Goal: Use online tool/utility: Utilize a website feature to perform a specific function

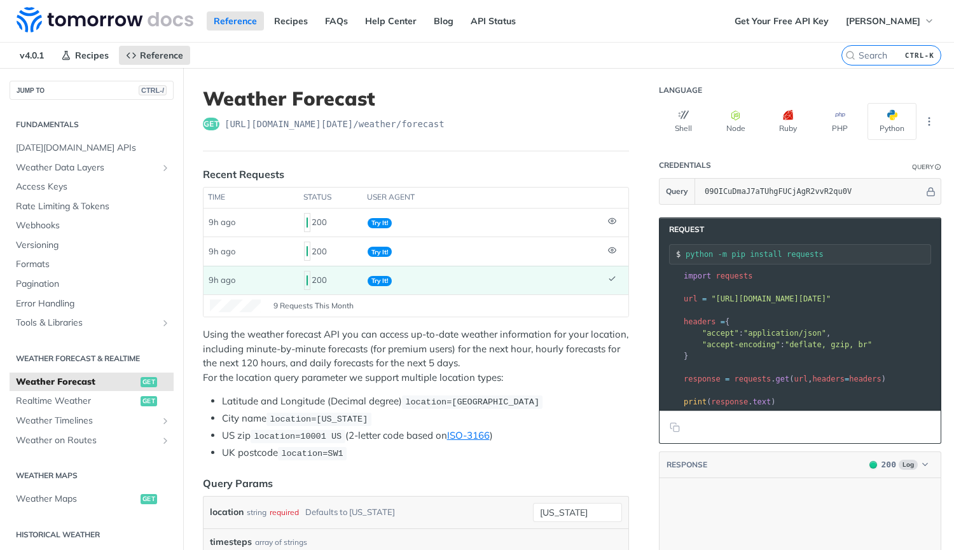
scroll to position [1984, 0]
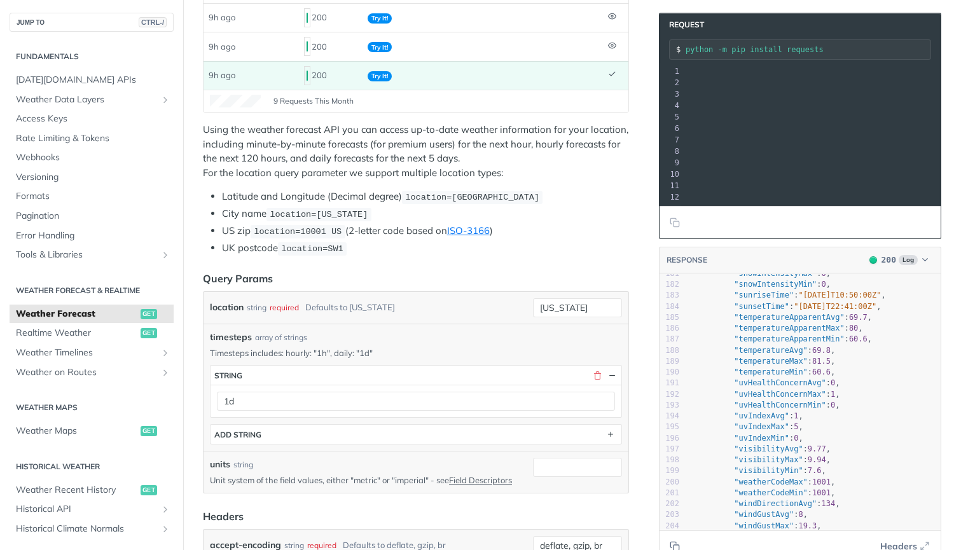
click at [600, 226] on li "US zip location=10001 US (2-letter code based on ISO-3166 )" at bounding box center [425, 231] width 407 height 15
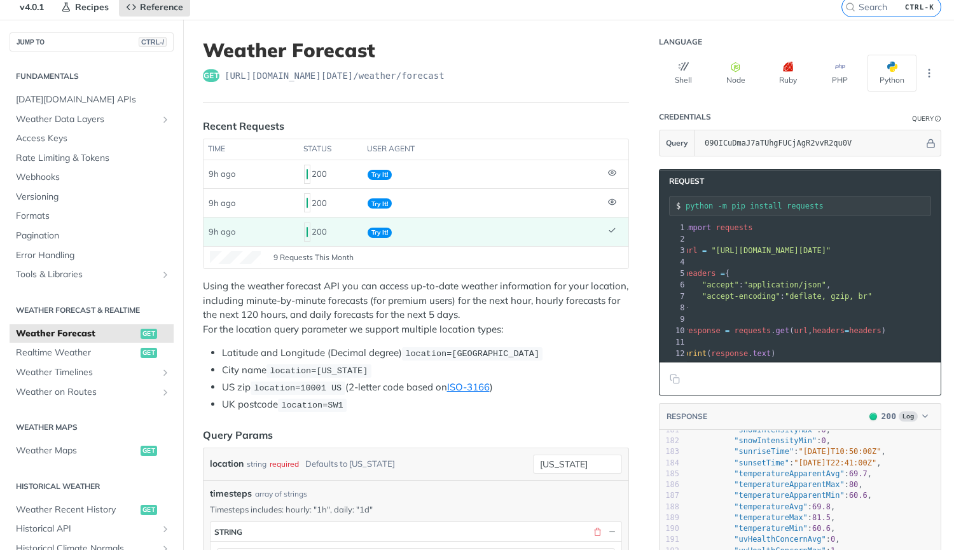
scroll to position [0, 0]
drag, startPoint x: 850, startPoint y: 249, endPoint x: 921, endPoint y: 251, distance: 70.7
click at [826, 251] on span ""https://api.tomorrow.io/v4/weather/forecast?location=40.782555%252C%2520-73.96…" at bounding box center [766, 250] width 120 height 9
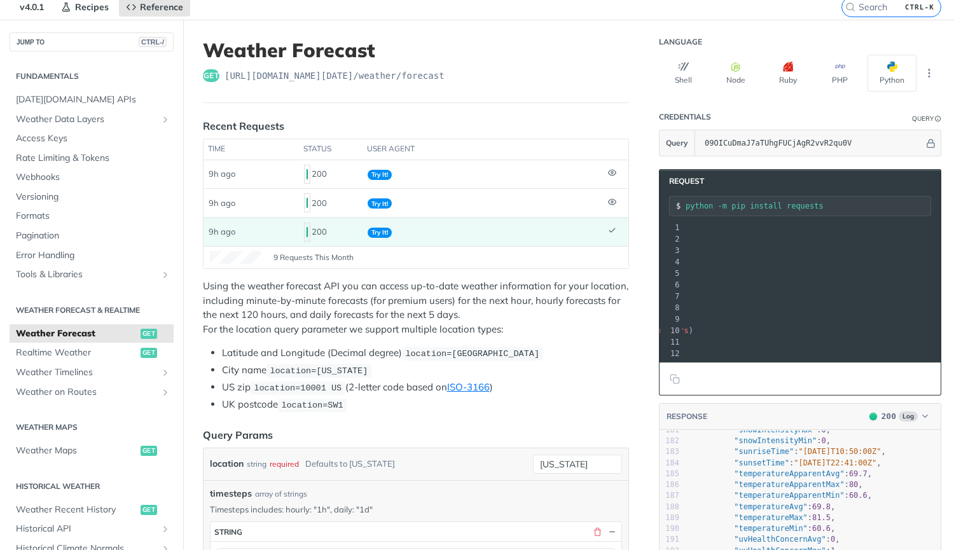
copy span "40.782555%252C%2520-73.965583%2520"
click at [599, 461] on input "new york" at bounding box center [577, 464] width 89 height 19
paste input "40.782555%252C%2520-73.965583%2520"
click at [585, 461] on input "40.782555%252C%2520-73.965583%2520" at bounding box center [577, 464] width 89 height 19
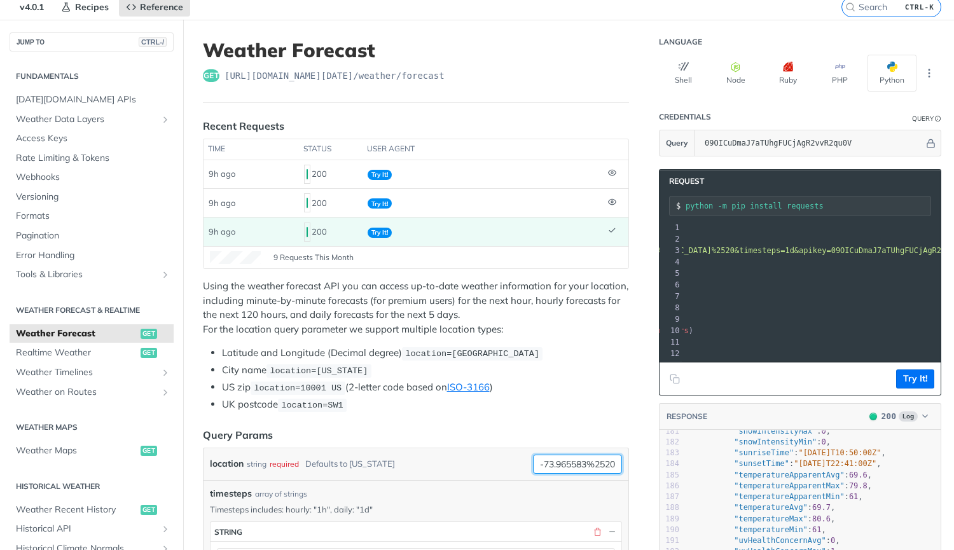
drag, startPoint x: 577, startPoint y: 463, endPoint x: 628, endPoint y: 469, distance: 51.3
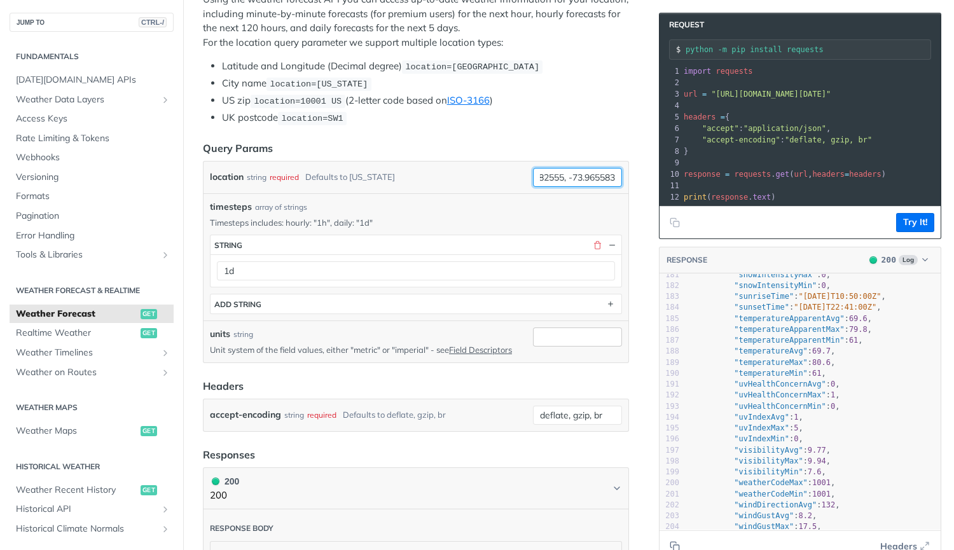
type input "40.782555, -73.965583"
click at [568, 337] on input "units" at bounding box center [577, 337] width 89 height 19
type input "imperial"
click at [909, 232] on button "Try It!" at bounding box center [915, 222] width 38 height 19
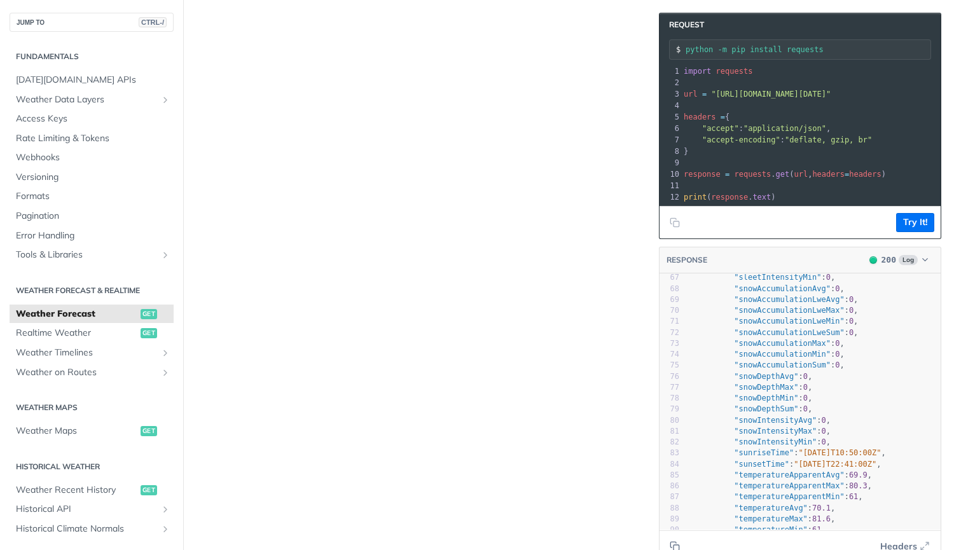
scroll to position [746, 0]
